Goal: Task Accomplishment & Management: Manage account settings

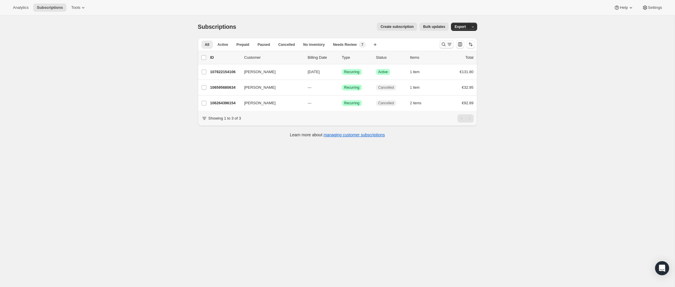
click at [439, 44] on button "Search and filter results" at bounding box center [446, 44] width 14 height 8
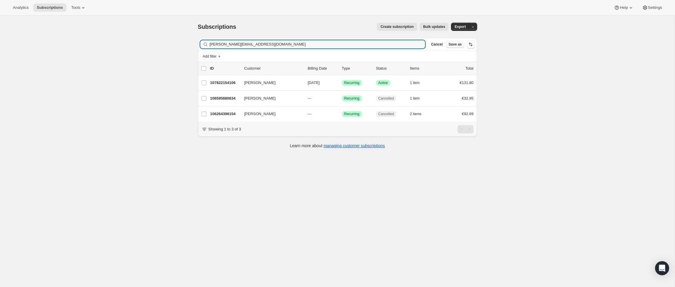
drag, startPoint x: 302, startPoint y: 43, endPoint x: 194, endPoint y: 41, distance: 107.9
click at [194, 41] on div "Filter subscribers khairnar.pooja@outlook.com Clear Cancel Save as Add filter 0…" at bounding box center [335, 93] width 284 height 121
click at [441, 161] on div "Subscriptions. This page is ready Subscriptions Create subscription Bulk update…" at bounding box center [337, 159] width 675 height 287
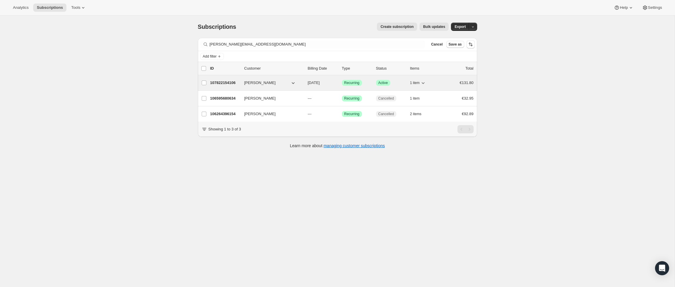
click at [224, 85] on p "107822154106" at bounding box center [224, 83] width 29 height 6
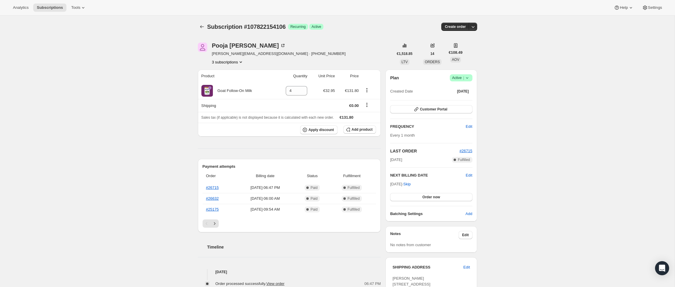
click at [569, 98] on div "Subscription #107822154106. This page is ready Subscription #107822154106 Succe…" at bounding box center [337, 258] width 675 height 484
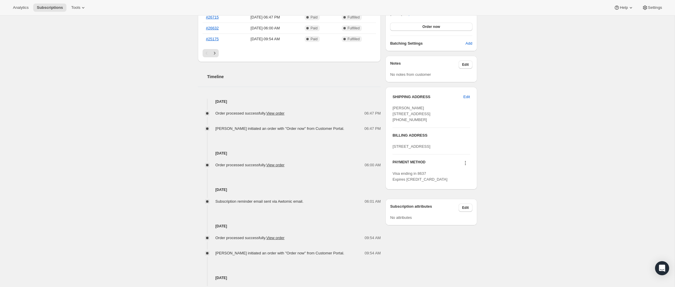
scroll to position [157, 0]
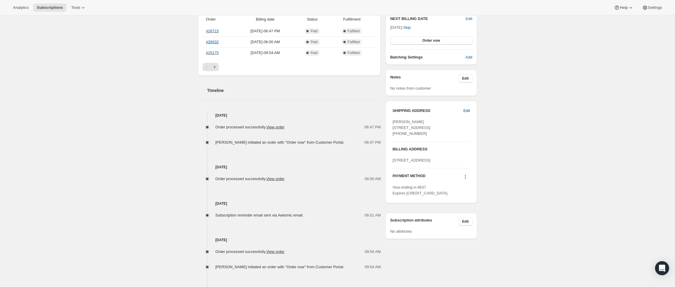
click at [465, 112] on span "Edit" at bounding box center [466, 111] width 6 height 6
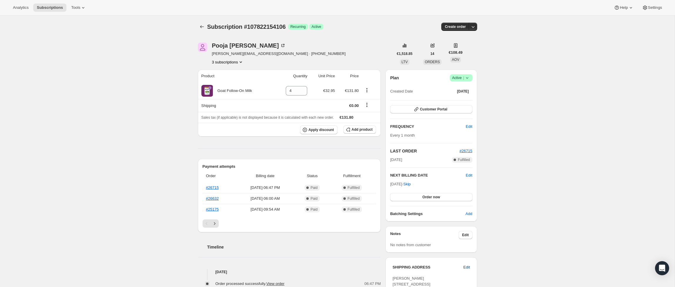
select select "Germany"
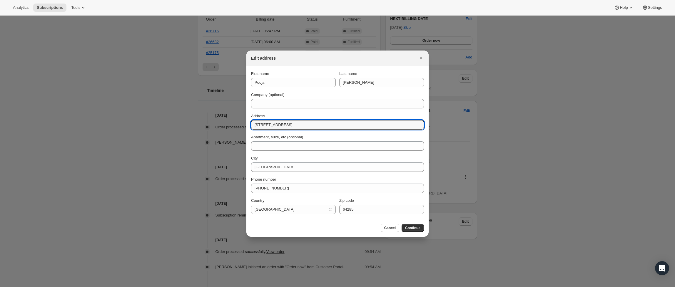
drag, startPoint x: 289, startPoint y: 127, endPoint x: 248, endPoint y: 125, distance: 41.2
click at [248, 126] on section "First name Pooja Last name Khairnar Company (optional) Address Annastr. 10 Apar…" at bounding box center [337, 142] width 182 height 153
paste input "Berliner Allee 51, 2 OG Links"
type input "Berliner Allee 51, 2 OG Links"
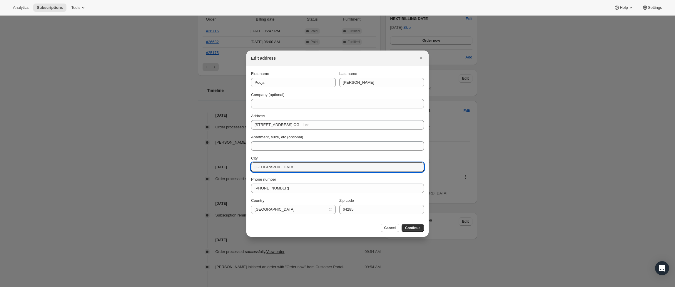
drag, startPoint x: 298, startPoint y: 167, endPoint x: 248, endPoint y: 165, distance: 50.3
click at [248, 165] on section "First name Pooja Last name Khairnar Company (optional) Address Berliner Allee 5…" at bounding box center [337, 142] width 182 height 153
paste input "64295, Darmstadt, Germany"
drag, startPoint x: 268, startPoint y: 167, endPoint x: 250, endPoint y: 167, distance: 18.2
click at [250, 167] on section "First name Pooja Last name Khairnar Company (optional) Address Berliner Allee 5…" at bounding box center [337, 142] width 182 height 153
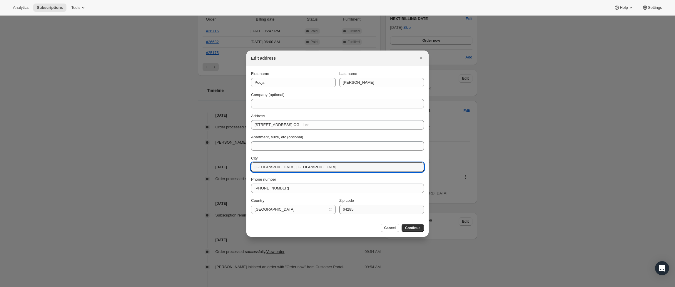
type input "Darmstadt, Germany"
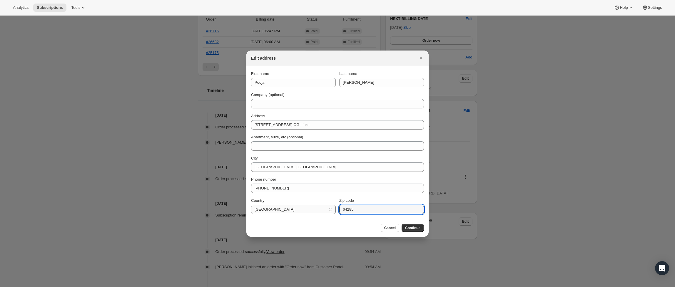
drag, startPoint x: 379, startPoint y: 208, endPoint x: 330, endPoint y: 208, distance: 48.8
click at [330, 208] on div "Country France Germany Ireland Italy Spain Germany Zip code 64285" at bounding box center [337, 206] width 173 height 16
paste input "64295,"
type input "64295"
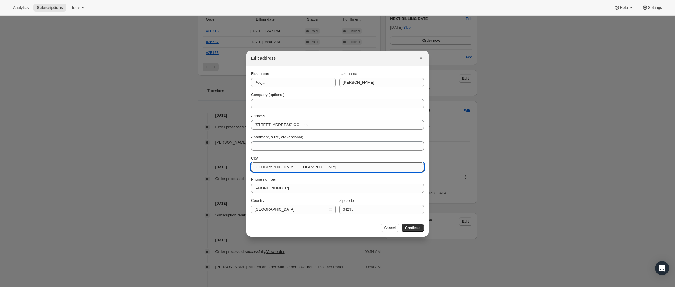
drag, startPoint x: 307, startPoint y: 169, endPoint x: 275, endPoint y: 166, distance: 32.5
click at [275, 166] on input "Darmstadt, Germany" at bounding box center [337, 167] width 173 height 9
type input "Darmstadt"
click at [417, 228] on span "Continue" at bounding box center [412, 228] width 15 height 5
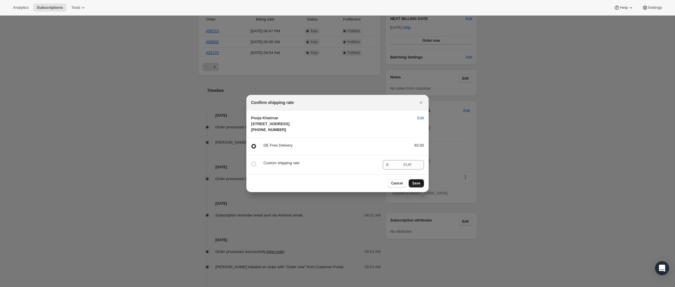
click at [418, 186] on span "Save" at bounding box center [416, 183] width 8 height 5
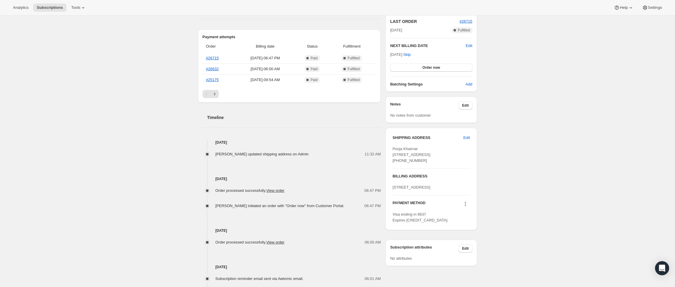
click at [536, 168] on div "Subscription #107822154106. This page is ready Subscription #107822154106 Succe…" at bounding box center [337, 114] width 675 height 511
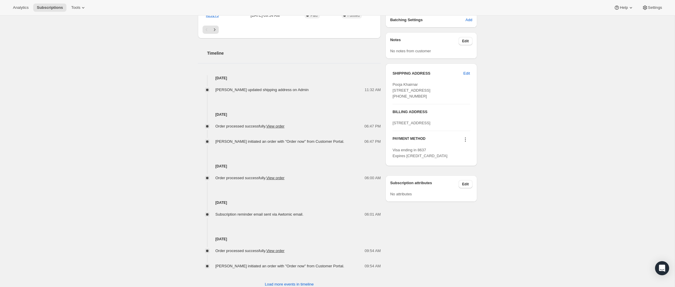
scroll to position [239, 0]
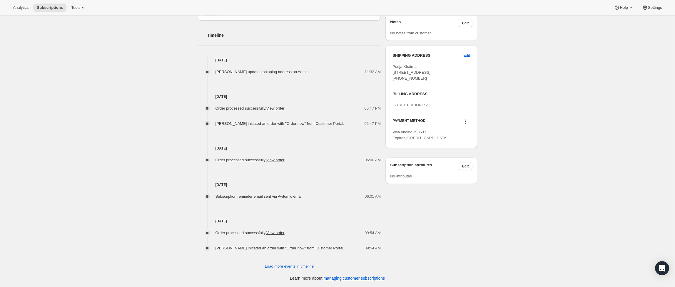
click at [120, 99] on div "Subscription #107822154106. This page is ready Subscription #107822154106 Succe…" at bounding box center [337, 32] width 675 height 511
click at [514, 102] on div "Subscription #107822154106. This page is ready Subscription #107822154106 Succe…" at bounding box center [337, 32] width 675 height 511
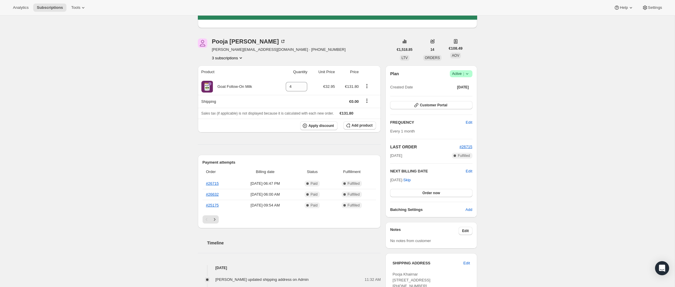
scroll to position [63, 0]
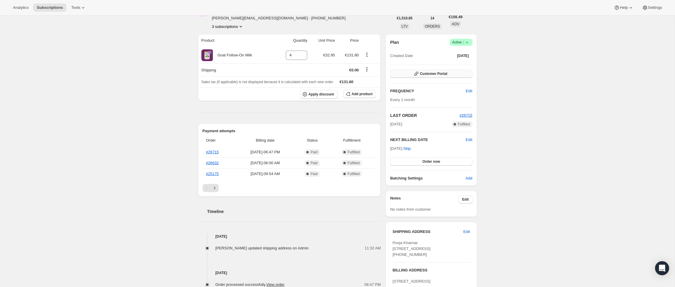
click at [452, 73] on button "Customer Portal" at bounding box center [431, 74] width 82 height 8
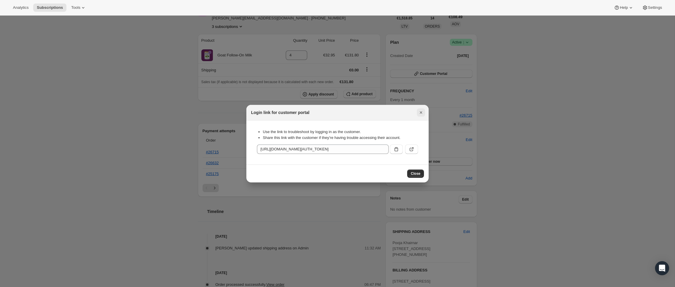
click at [421, 112] on icon "Close" at bounding box center [421, 112] width 2 height 2
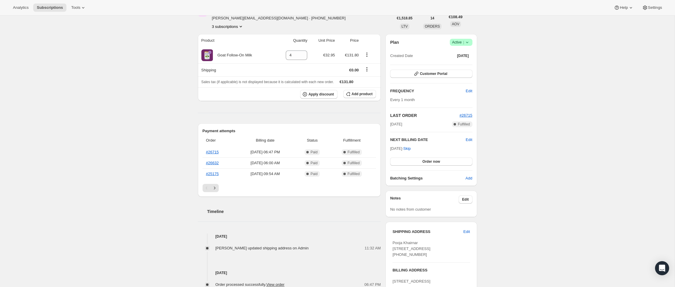
click at [503, 114] on div "Subscription #107822154106. This page is ready Subscription #107822154106 Succe…" at bounding box center [337, 208] width 675 height 511
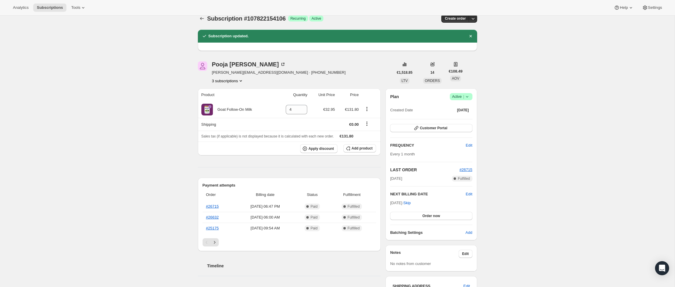
scroll to position [0, 0]
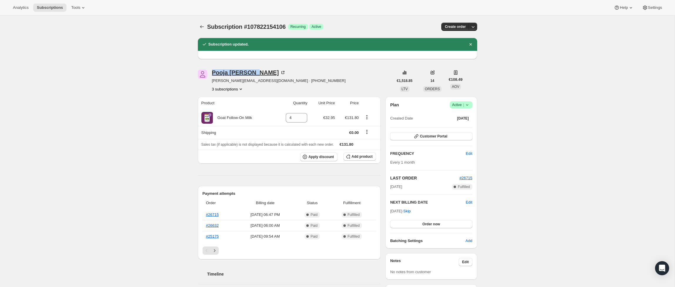
drag, startPoint x: 210, startPoint y: 71, endPoint x: 251, endPoint y: 71, distance: 40.3
click at [251, 71] on div "Pooja Khairnar khairnar.pooja@outlook.com · +4915773681814 3 subscriptions" at bounding box center [295, 81] width 195 height 22
copy div "Pooja Khairnar"
click at [506, 146] on div "Subscription #107822154106. This page is ready Subscription #107822154106 Succe…" at bounding box center [337, 271] width 675 height 511
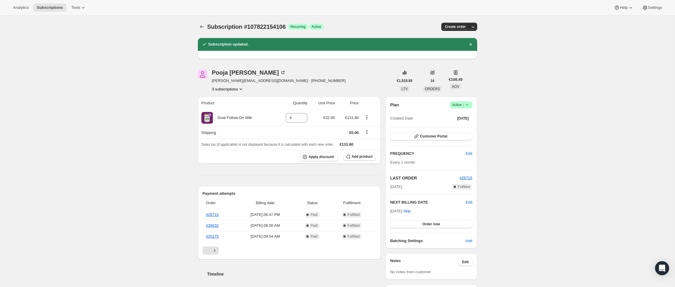
click at [506, 146] on div "Subscription #107822154106. This page is ready Subscription #107822154106 Succe…" at bounding box center [337, 271] width 675 height 511
click at [652, 8] on span "Settings" at bounding box center [655, 7] width 14 height 5
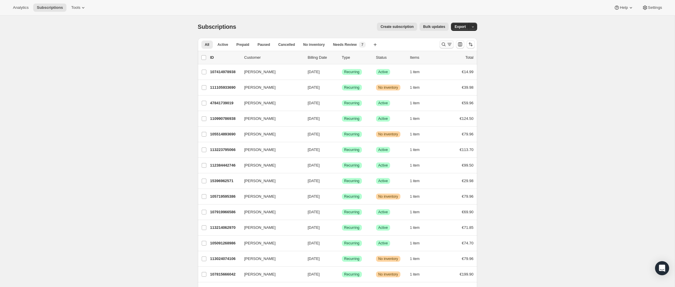
click at [447, 45] on icon "Search and filter results" at bounding box center [450, 44] width 6 height 6
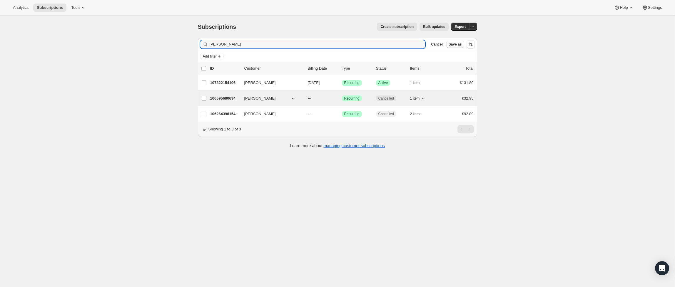
type input "[PERSON_NAME]"
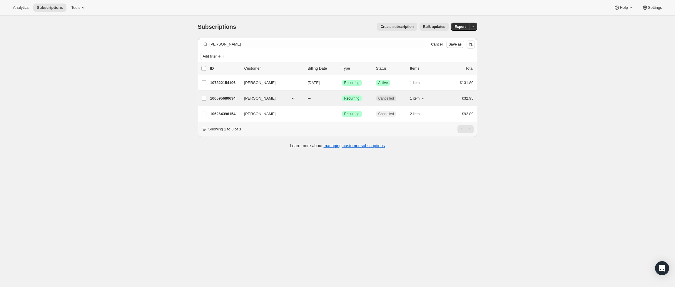
click at [296, 98] on button "[PERSON_NAME]" at bounding box center [270, 98] width 59 height 9
click at [292, 99] on icon "button" at bounding box center [293, 99] width 3 height 2
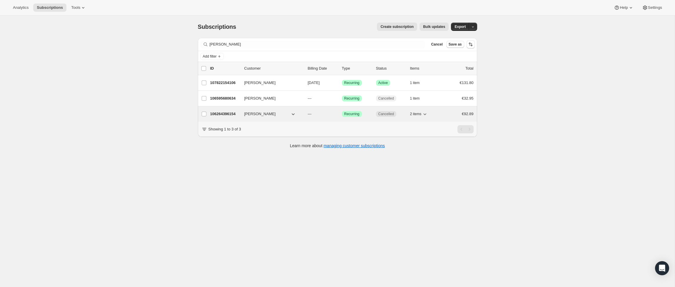
click at [424, 114] on icon "button" at bounding box center [425, 114] width 3 height 2
click at [427, 116] on icon "button" at bounding box center [425, 114] width 6 height 6
click at [205, 116] on input "[PERSON_NAME]" at bounding box center [204, 114] width 5 height 5
checkbox input "false"
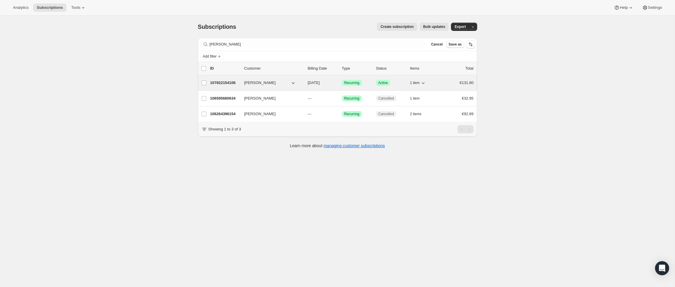
click at [231, 85] on p "107822154106" at bounding box center [224, 83] width 29 height 6
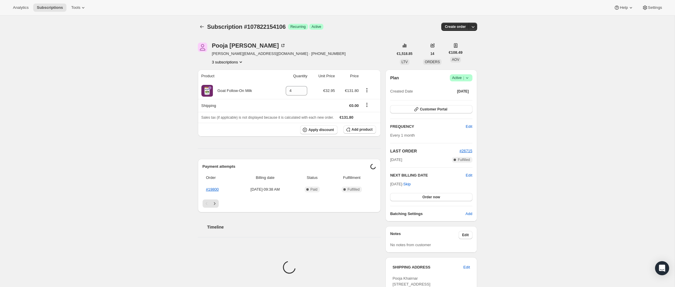
click at [551, 119] on div "Subscription #107822154106. This page is ready Subscription #107822154106 Succe…" at bounding box center [337, 215] width 675 height 398
